Goal: Task Accomplishment & Management: Use online tool/utility

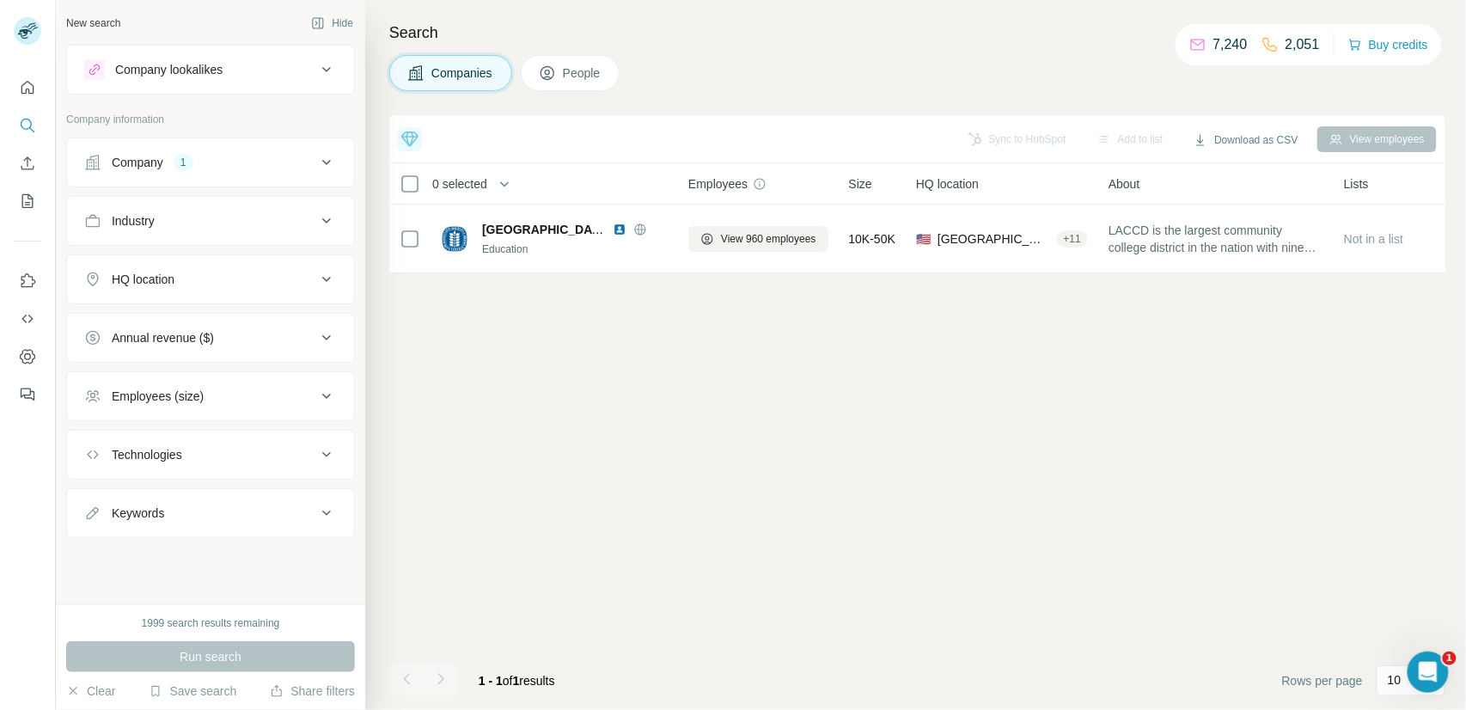
click at [519, 383] on div "Top 5 companies you should reach out to [DATE] Fakespot Strong ICP match +1 Tur…" at bounding box center [917, 412] width 1056 height 595
click at [460, 76] on span "Companies" at bounding box center [462, 72] width 63 height 17
click at [17, 90] on button "Quick start" at bounding box center [28, 87] width 28 height 31
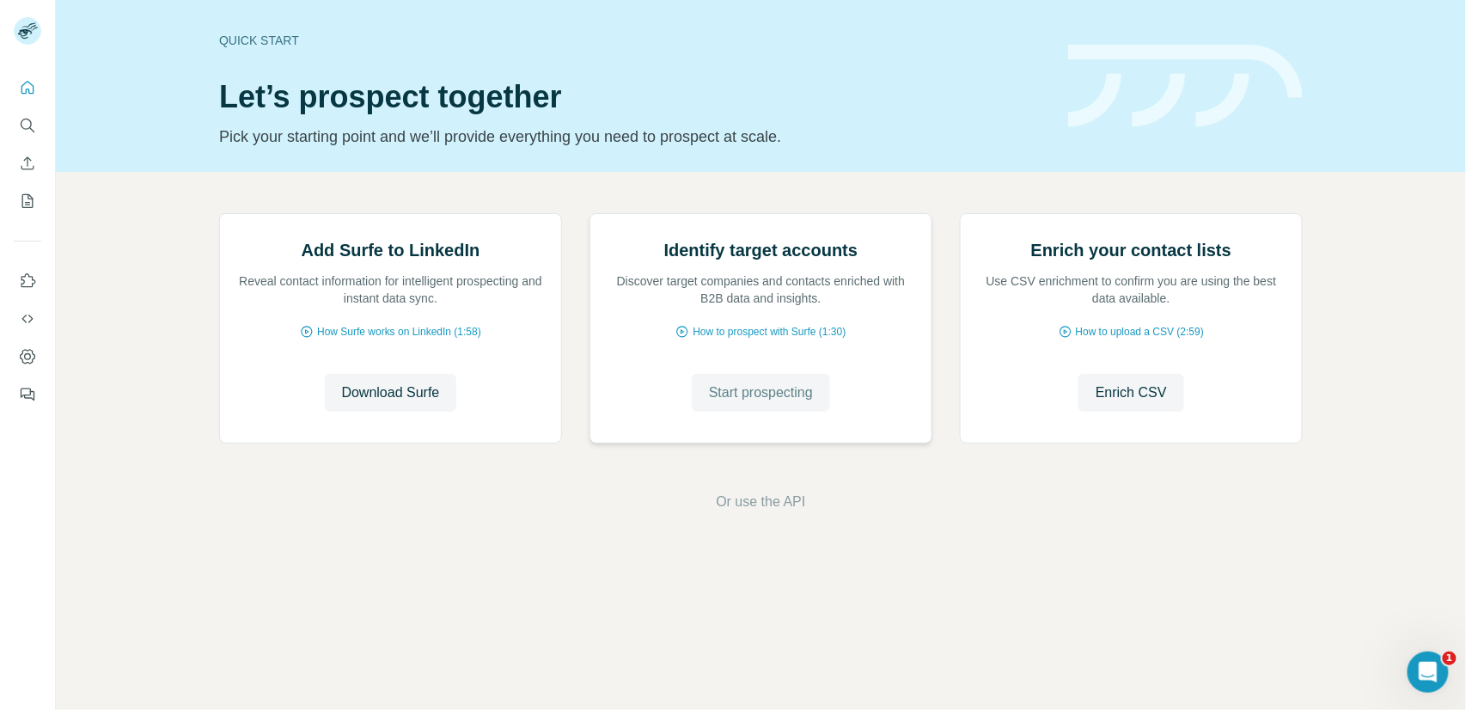
click at [813, 403] on span "Start prospecting" at bounding box center [761, 392] width 104 height 21
